Goal: Check status

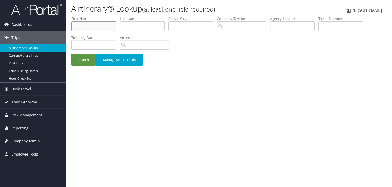
click at [102, 27] on input "text" at bounding box center [94, 25] width 45 height 9
type input "o"
type input "roger"
type input "cooper"
click at [77, 57] on button "Search" at bounding box center [84, 60] width 25 height 12
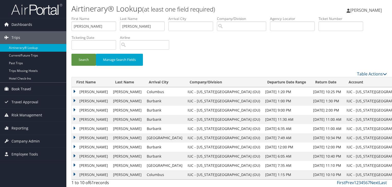
click at [86, 111] on td "ROGER A" at bounding box center [91, 109] width 39 height 9
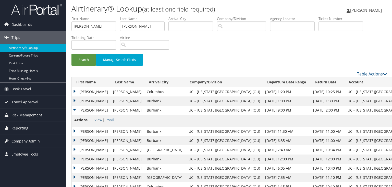
click at [99, 121] on link "View" at bounding box center [98, 119] width 8 height 5
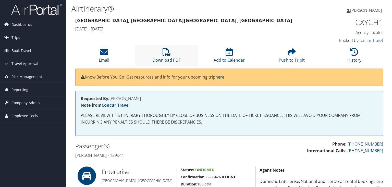
click at [168, 51] on icon at bounding box center [167, 52] width 8 height 8
